Goal: Transaction & Acquisition: Purchase product/service

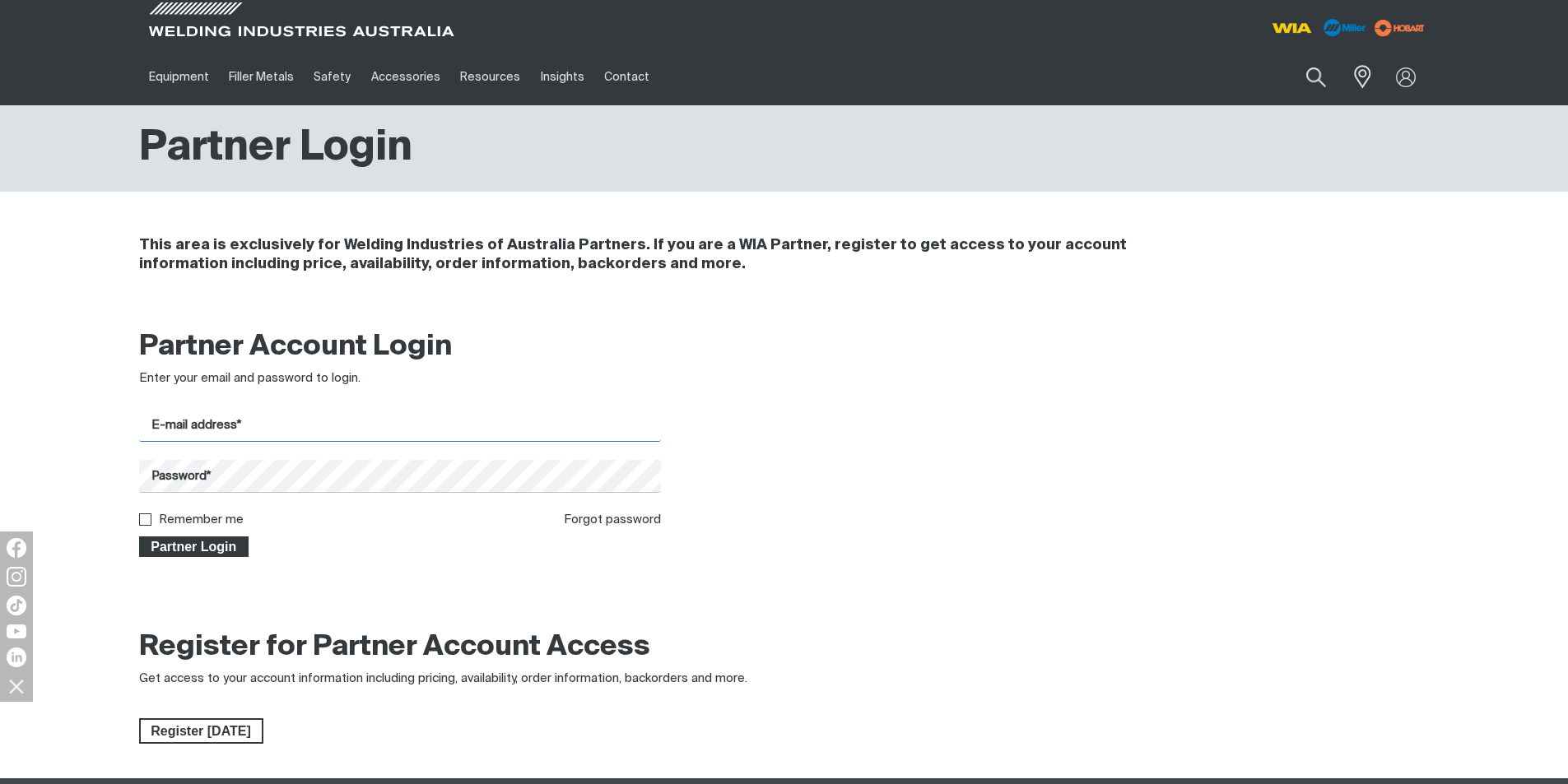
type input "[EMAIL_ADDRESS][DOMAIN_NAME]"
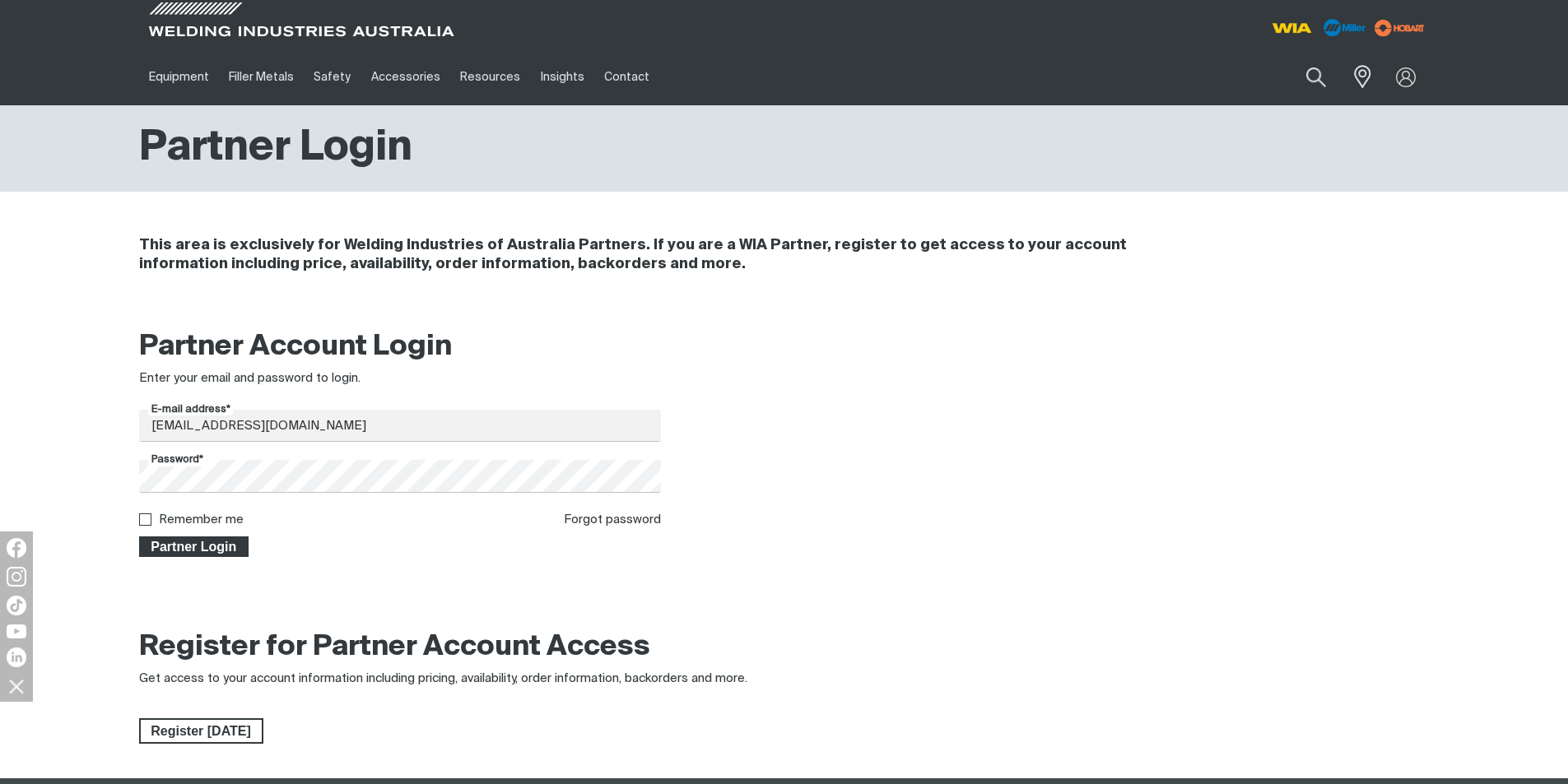
click at [222, 546] on span "Partner Login" at bounding box center [194, 548] width 107 height 22
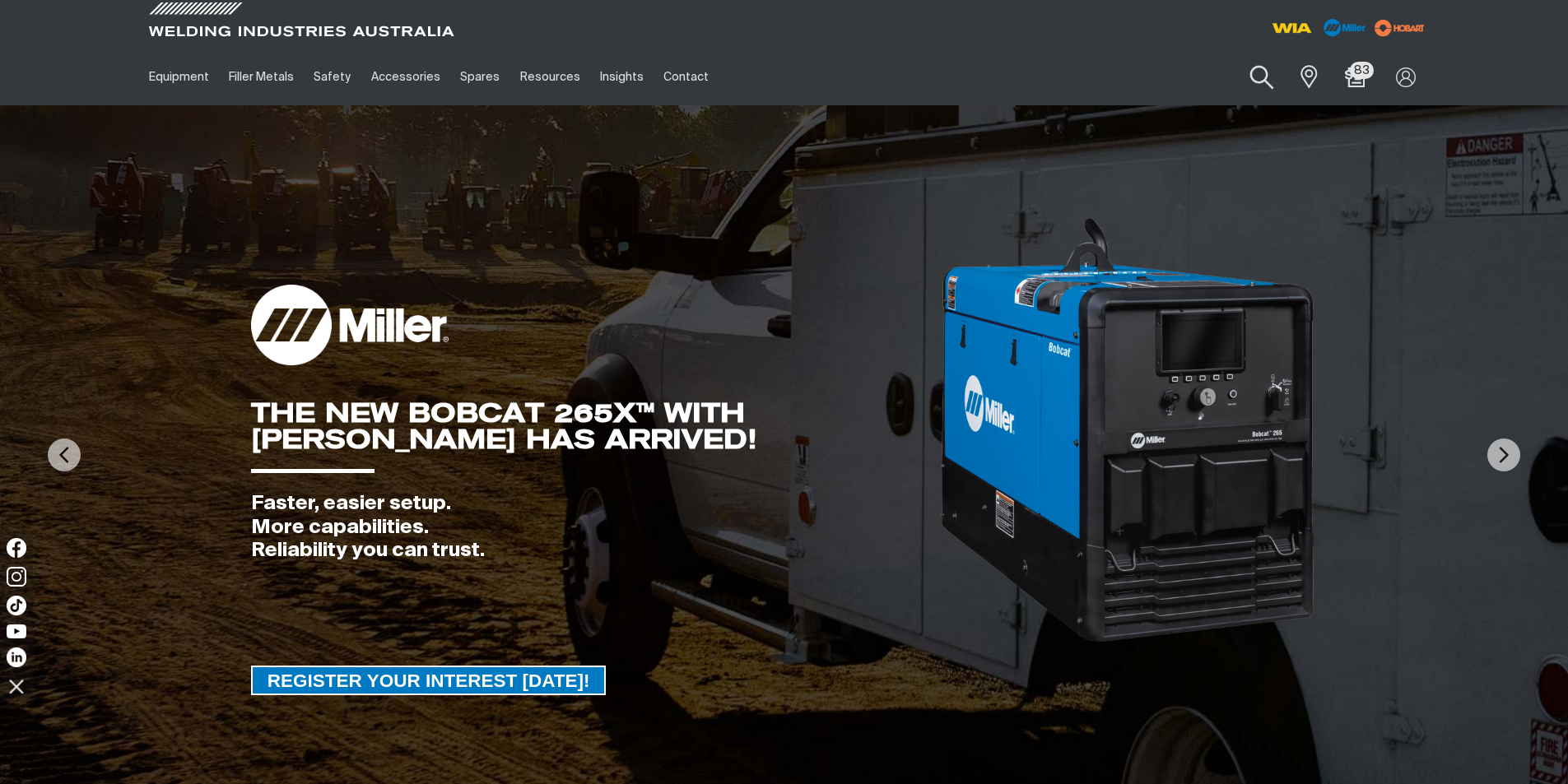
click at [1259, 75] on button "Search products" at bounding box center [1262, 78] width 67 height 47
click at [1140, 76] on input "Search" at bounding box center [1162, 77] width 253 height 37
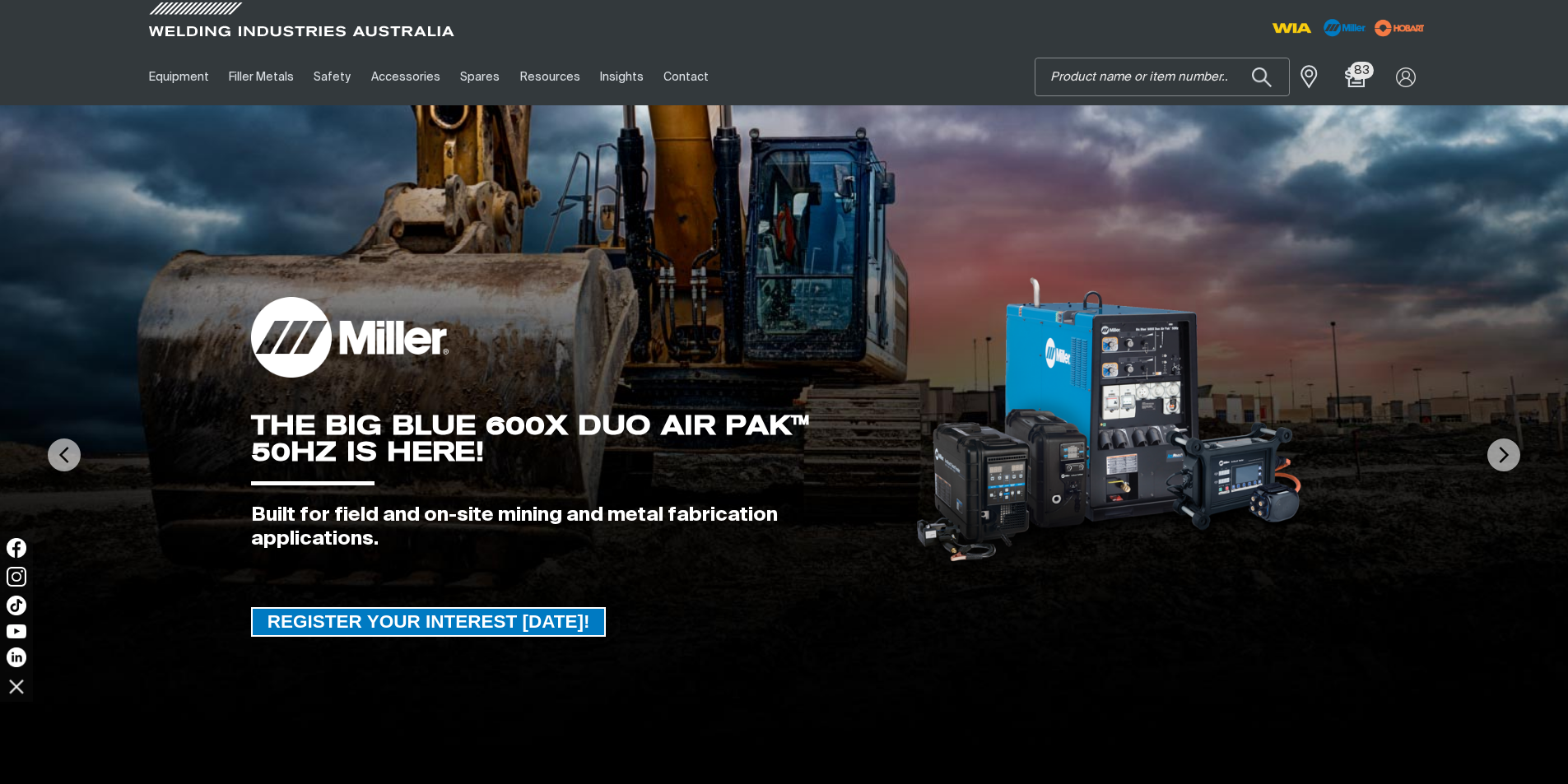
click at [1063, 76] on input "Search" at bounding box center [1162, 77] width 253 height 37
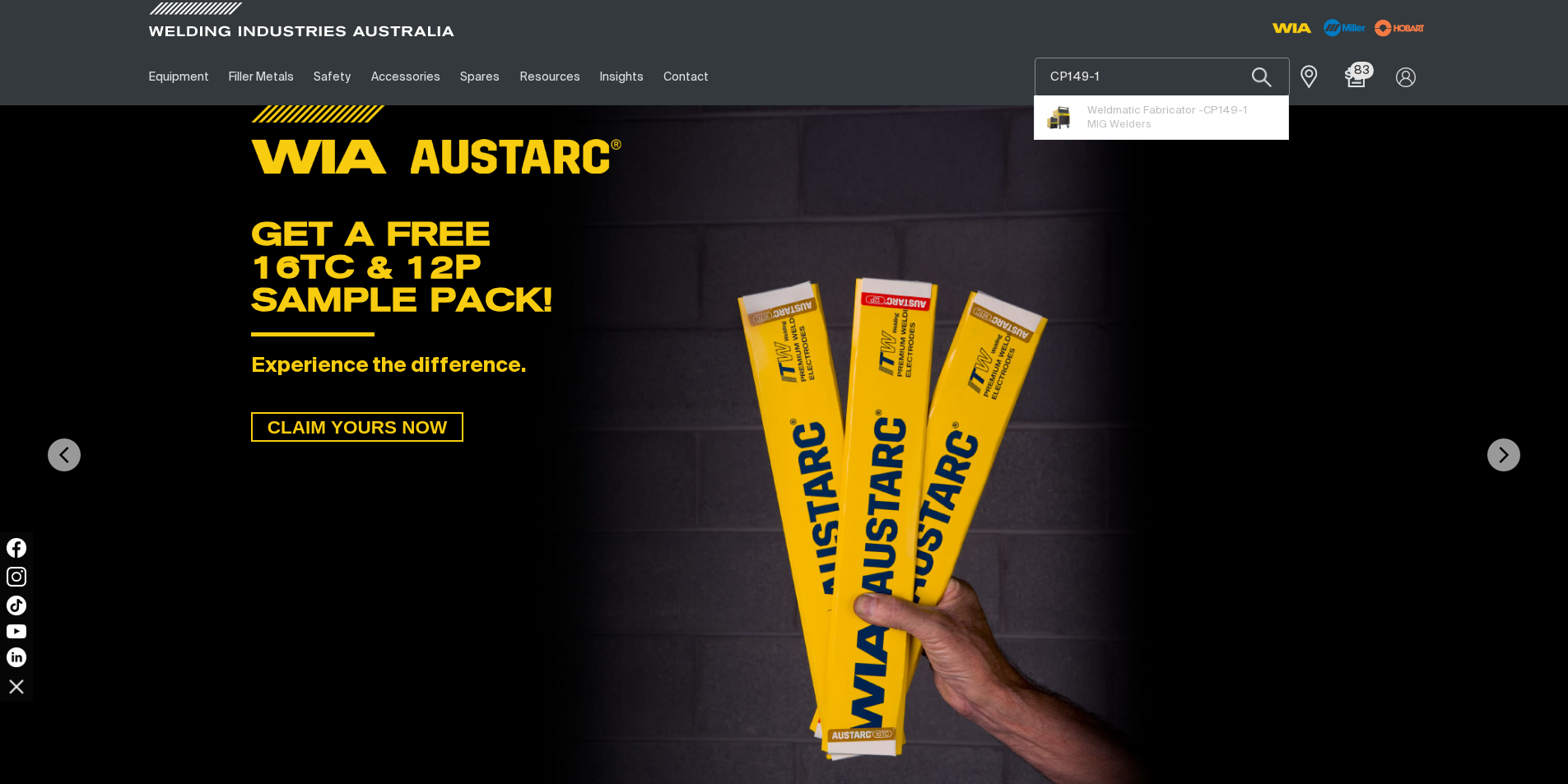
type input "CP149-1"
click at [1234, 57] on button "Search products" at bounding box center [1261, 76] width 56 height 38
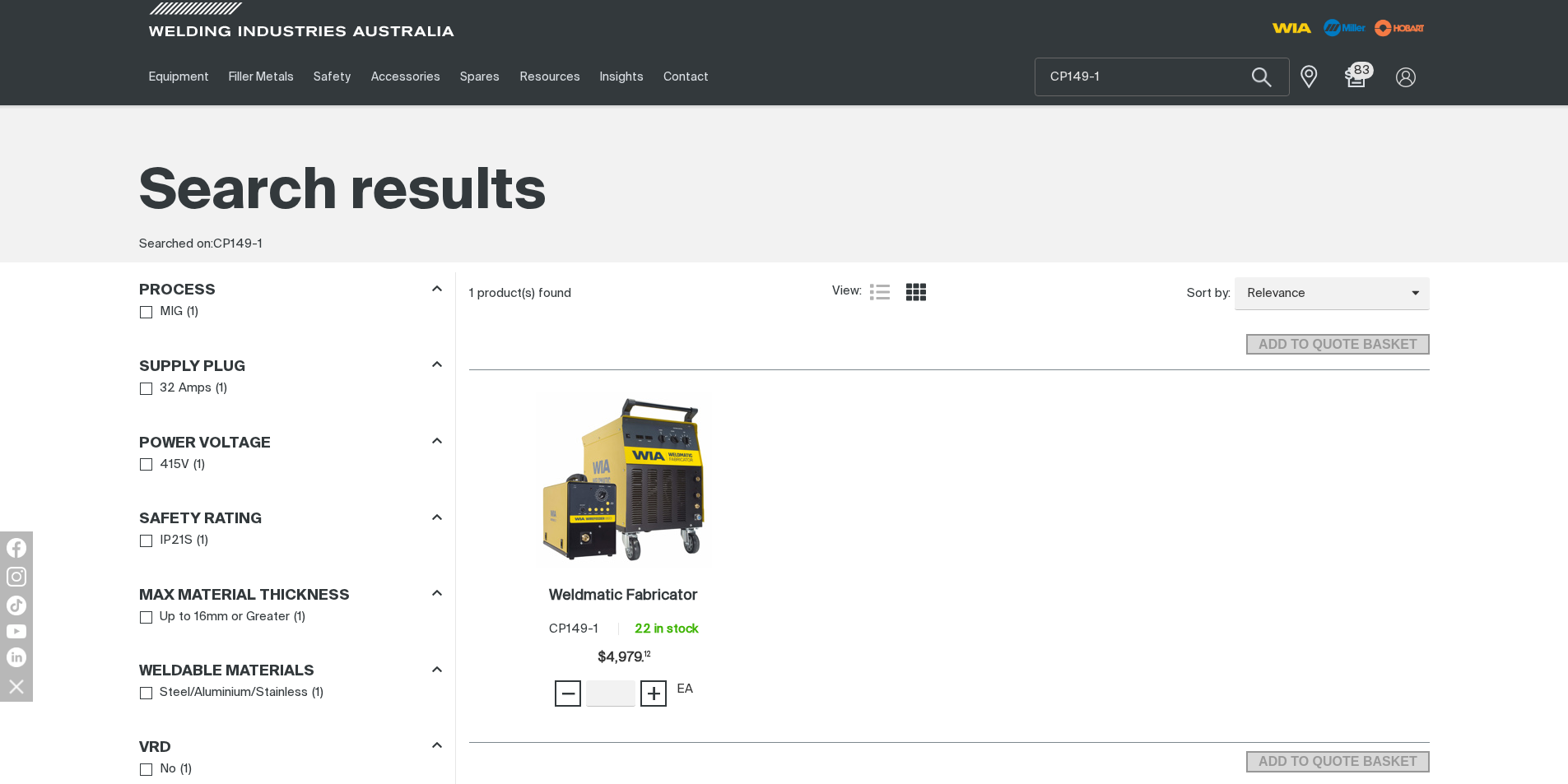
drag, startPoint x: 1057, startPoint y: 657, endPoint x: 1023, endPoint y: 635, distance: 40.5
click at [1057, 657] on div "1 Weldmatic Fabricator . Item No. CP149-1 22 in stock Price $4979.12 $4,979. 12…" at bounding box center [949, 555] width 961 height 372
click at [883, 663] on div "1 Weldmatic Fabricator . Item No. CP149-1 22 in stock Price $4979.12 $4,979. 12…" at bounding box center [949, 555] width 961 height 372
